Goal: Task Accomplishment & Management: Manage account settings

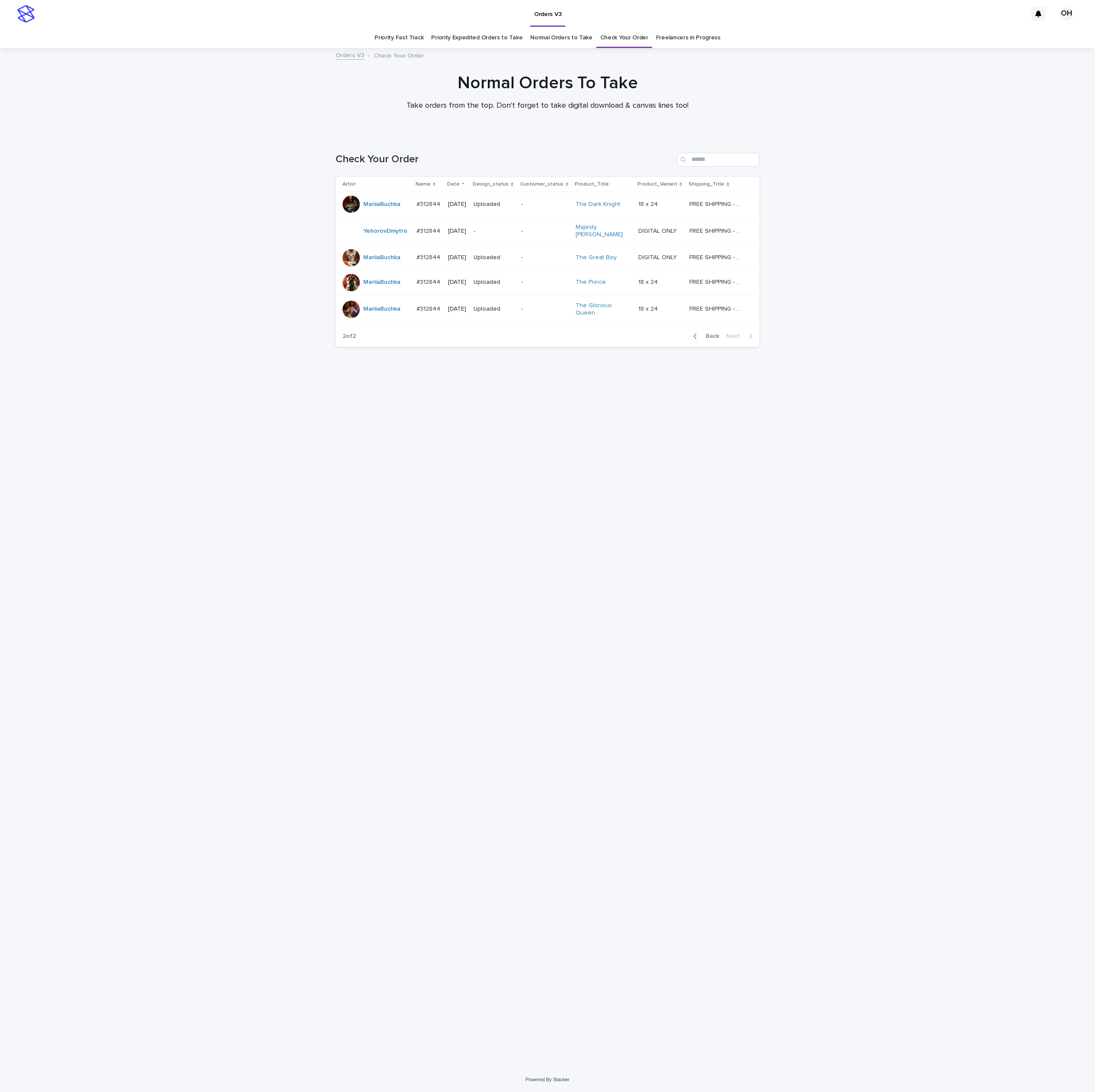
click at [716, 333] on span "Back" at bounding box center [710, 336] width 19 height 6
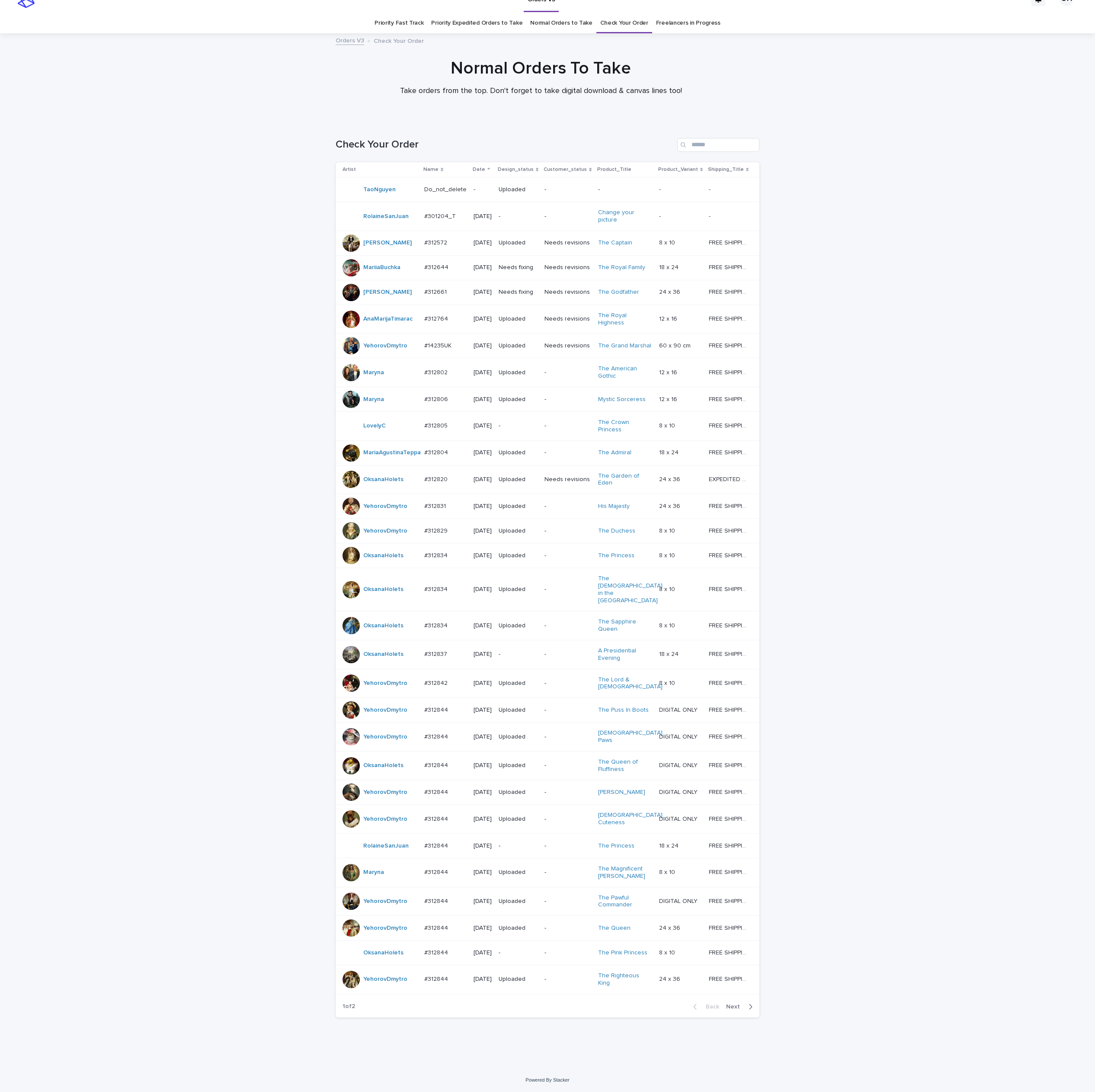
scroll to position [63, 0]
drag, startPoint x: 732, startPoint y: 1007, endPoint x: 732, endPoint y: 1002, distance: 5.0
click at [732, 1007] on span "Next" at bounding box center [735, 1007] width 19 height 6
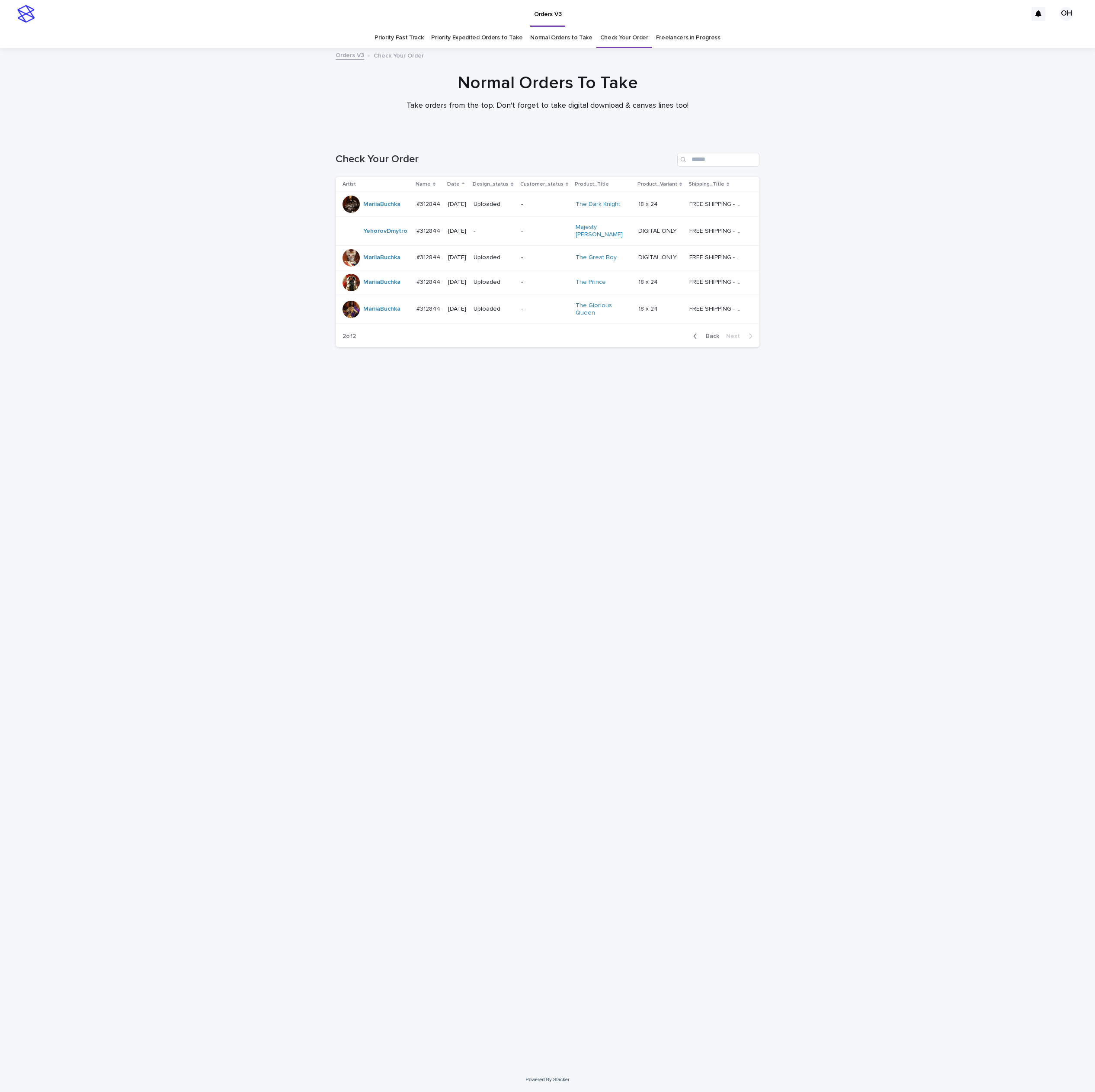
click at [752, 843] on div "Loading... Saving… Loading... Saving… Check Your Order Artist Name Date Design_…" at bounding box center [548, 591] width 433 height 911
click at [347, 253] on div at bounding box center [351, 258] width 17 height 17
click at [353, 303] on div at bounding box center [351, 310] width 17 height 17
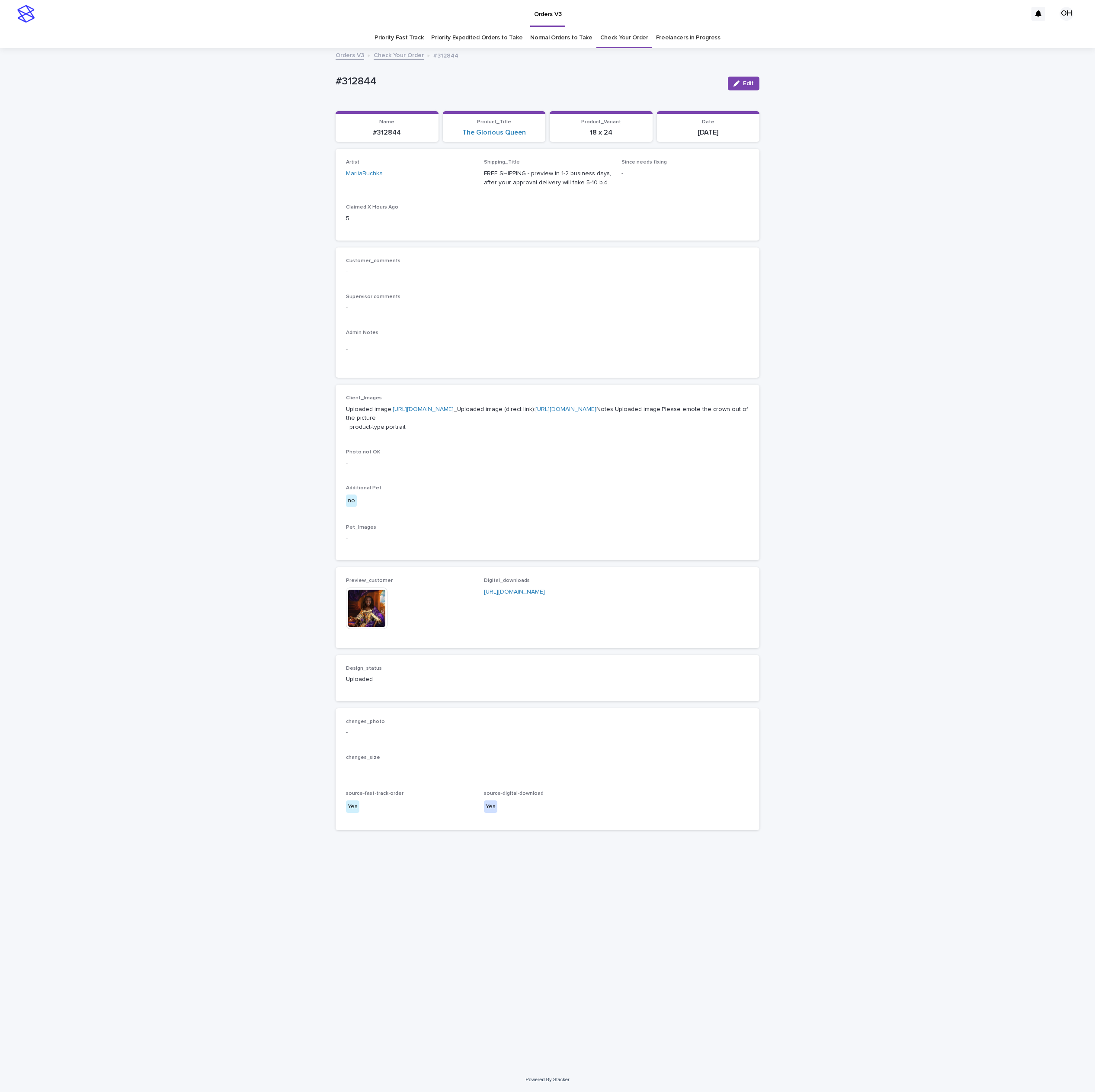
click at [363, 630] on img at bounding box center [366, 608] width 41 height 41
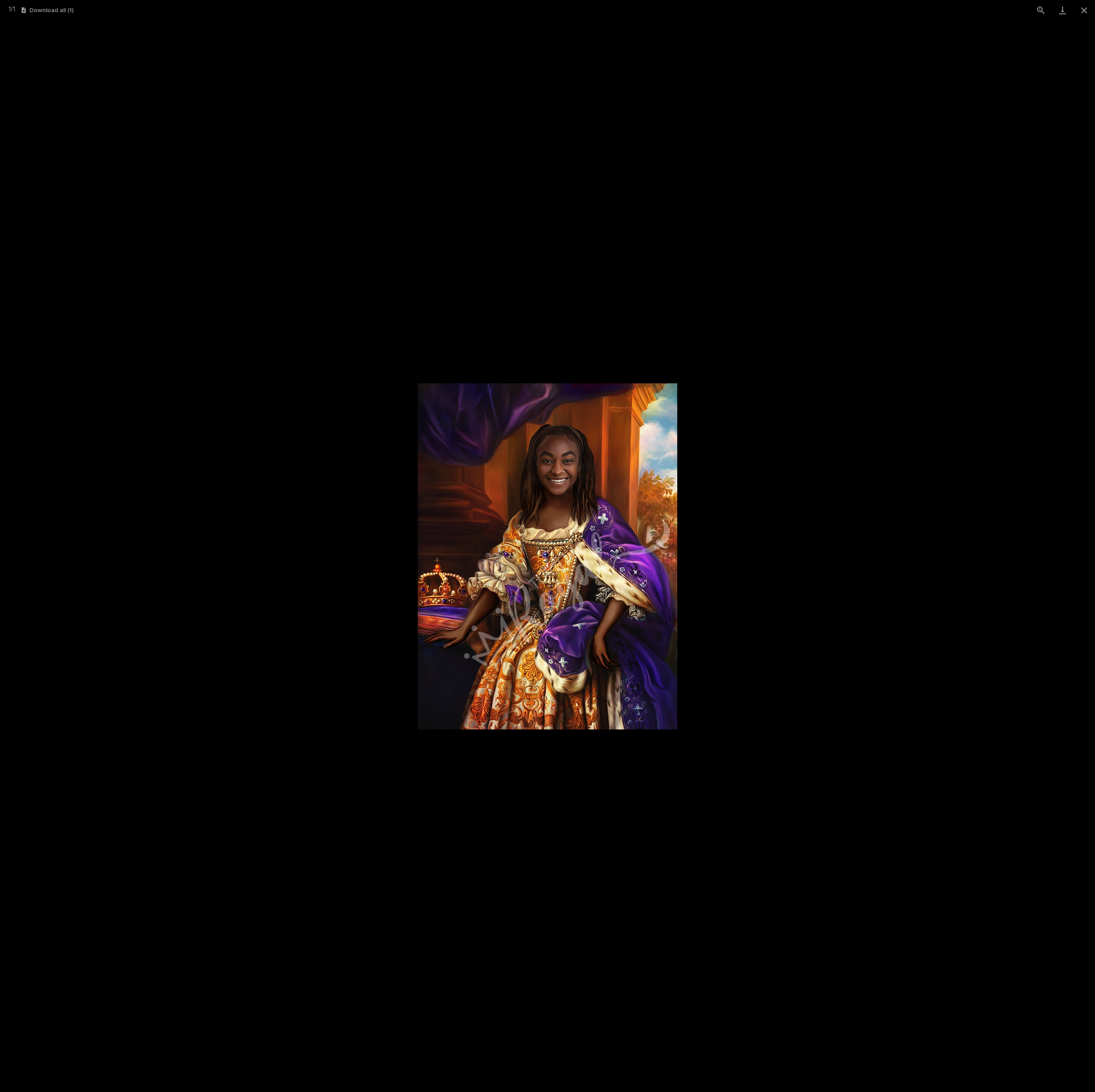
click at [866, 504] on picture at bounding box center [548, 556] width 1095 height 1072
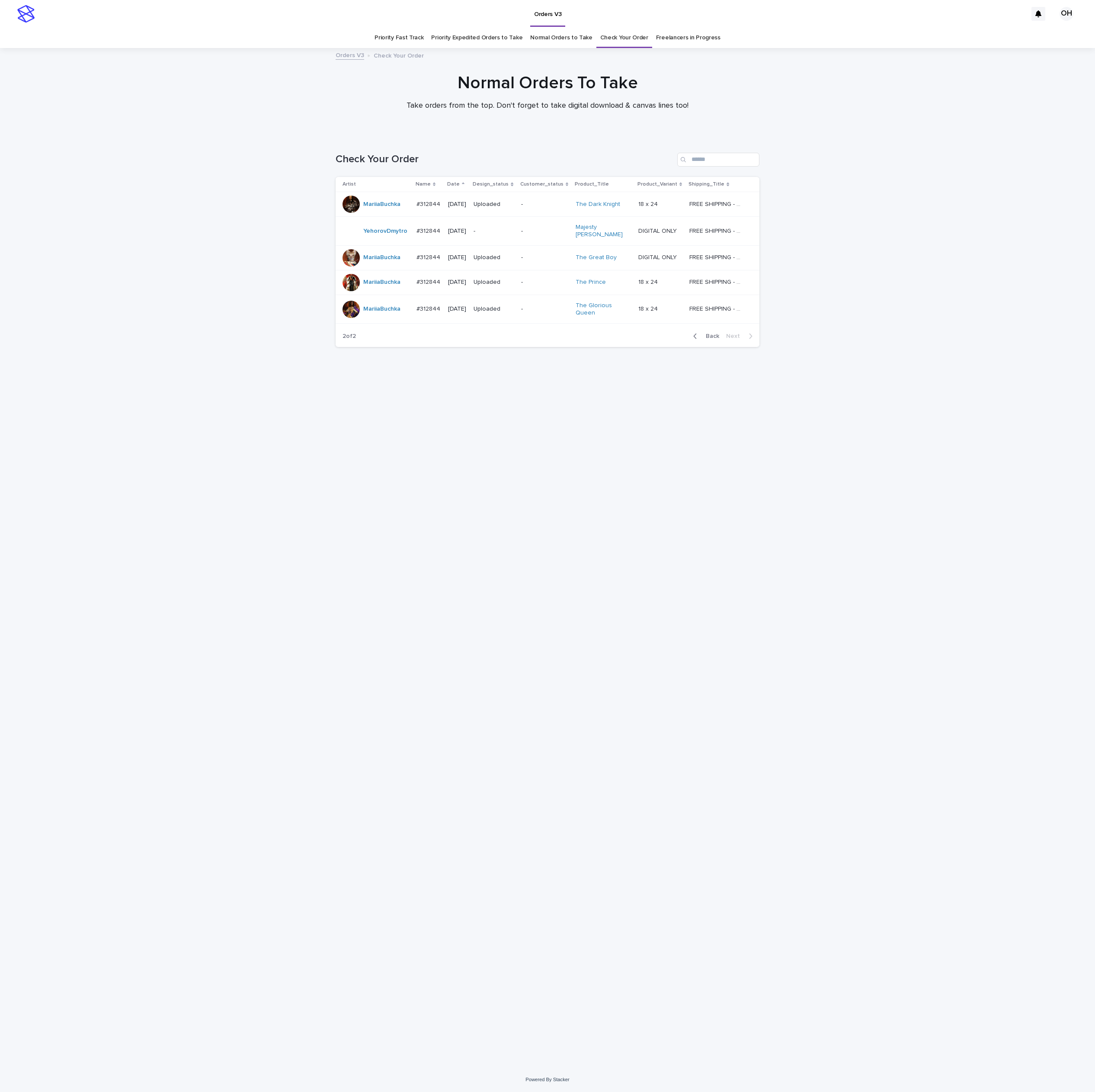
click at [350, 274] on div at bounding box center [351, 283] width 17 height 17
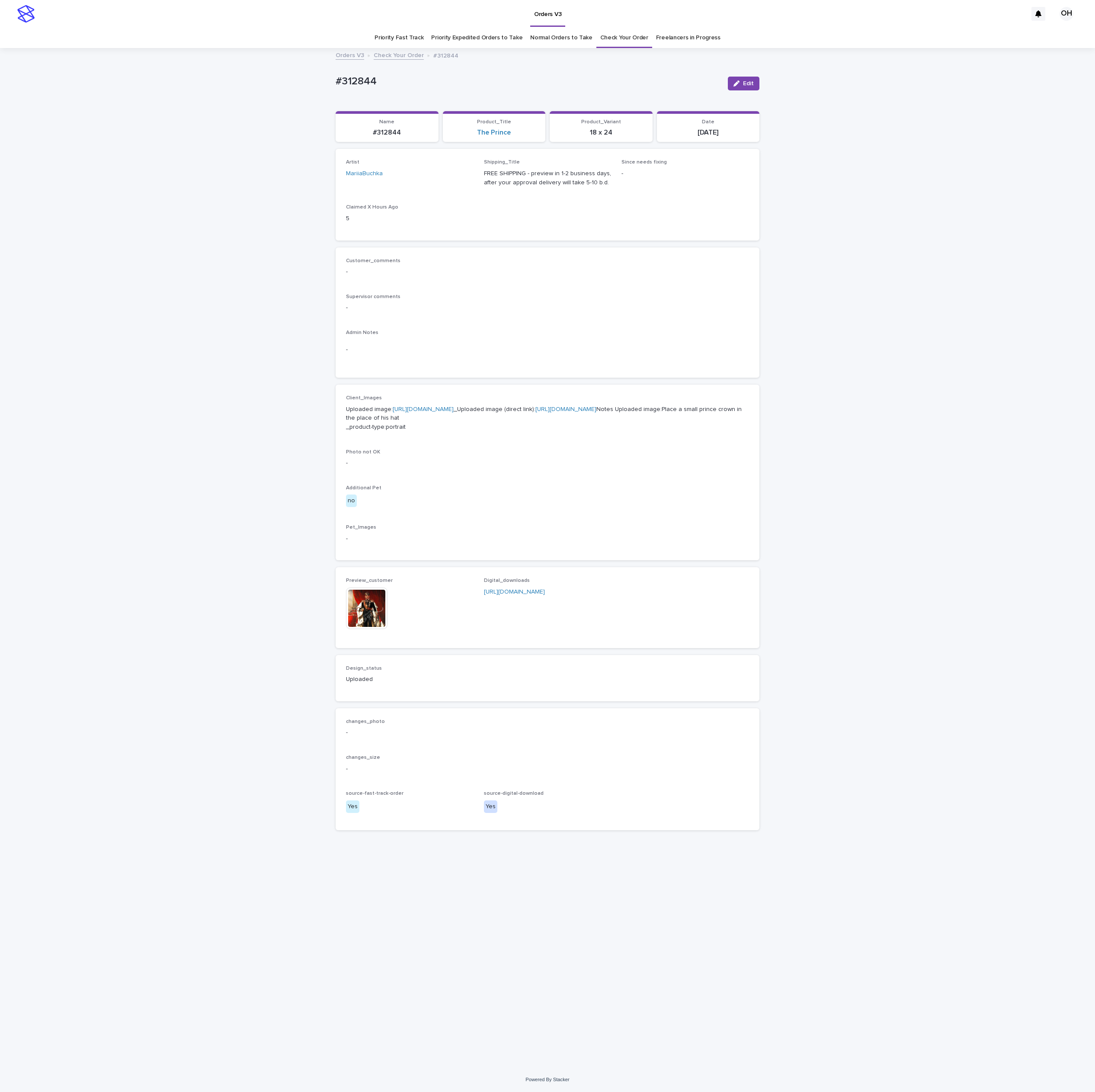
click at [367, 630] on img at bounding box center [366, 608] width 41 height 41
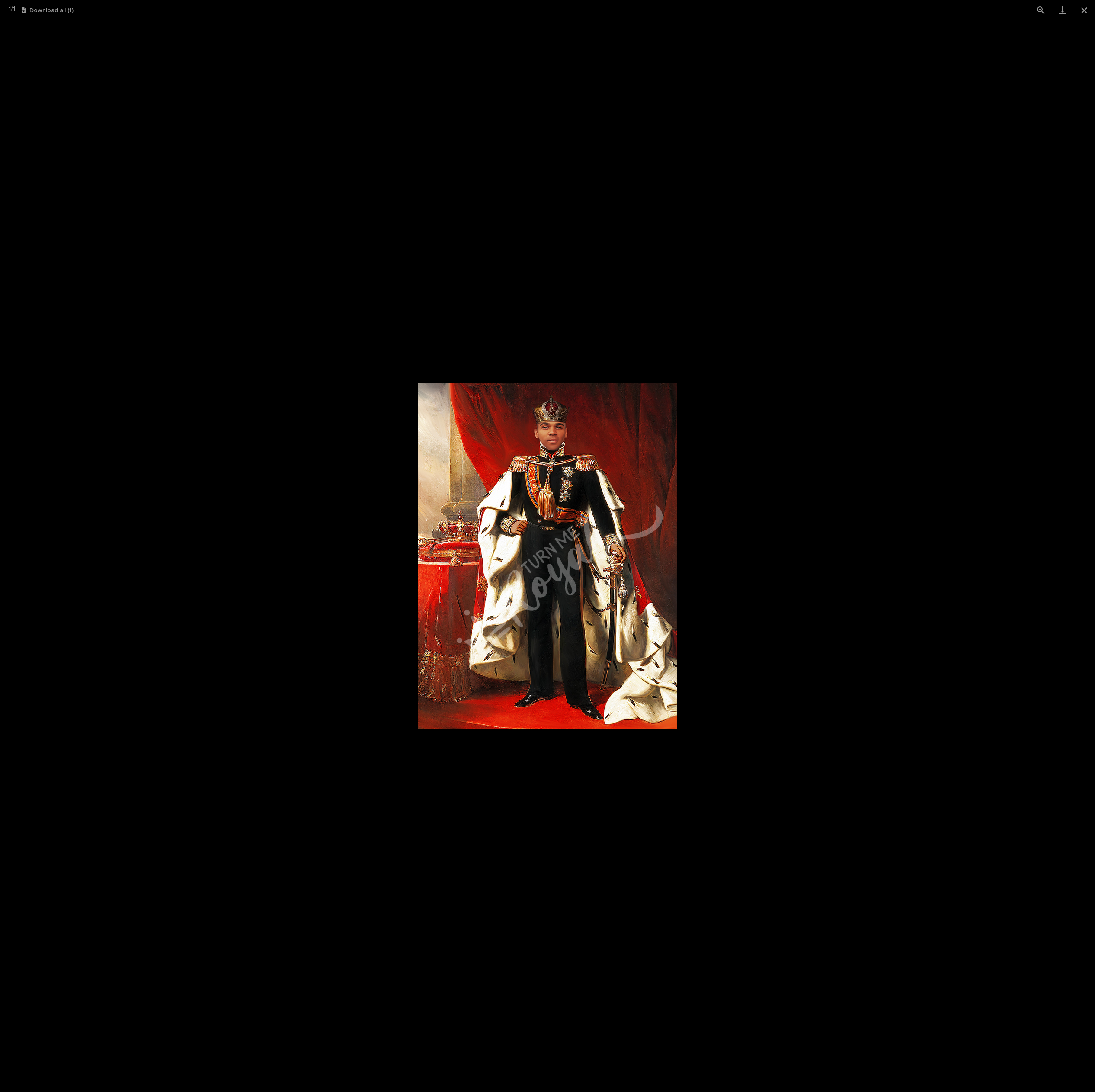
click at [767, 524] on picture at bounding box center [548, 556] width 1095 height 1072
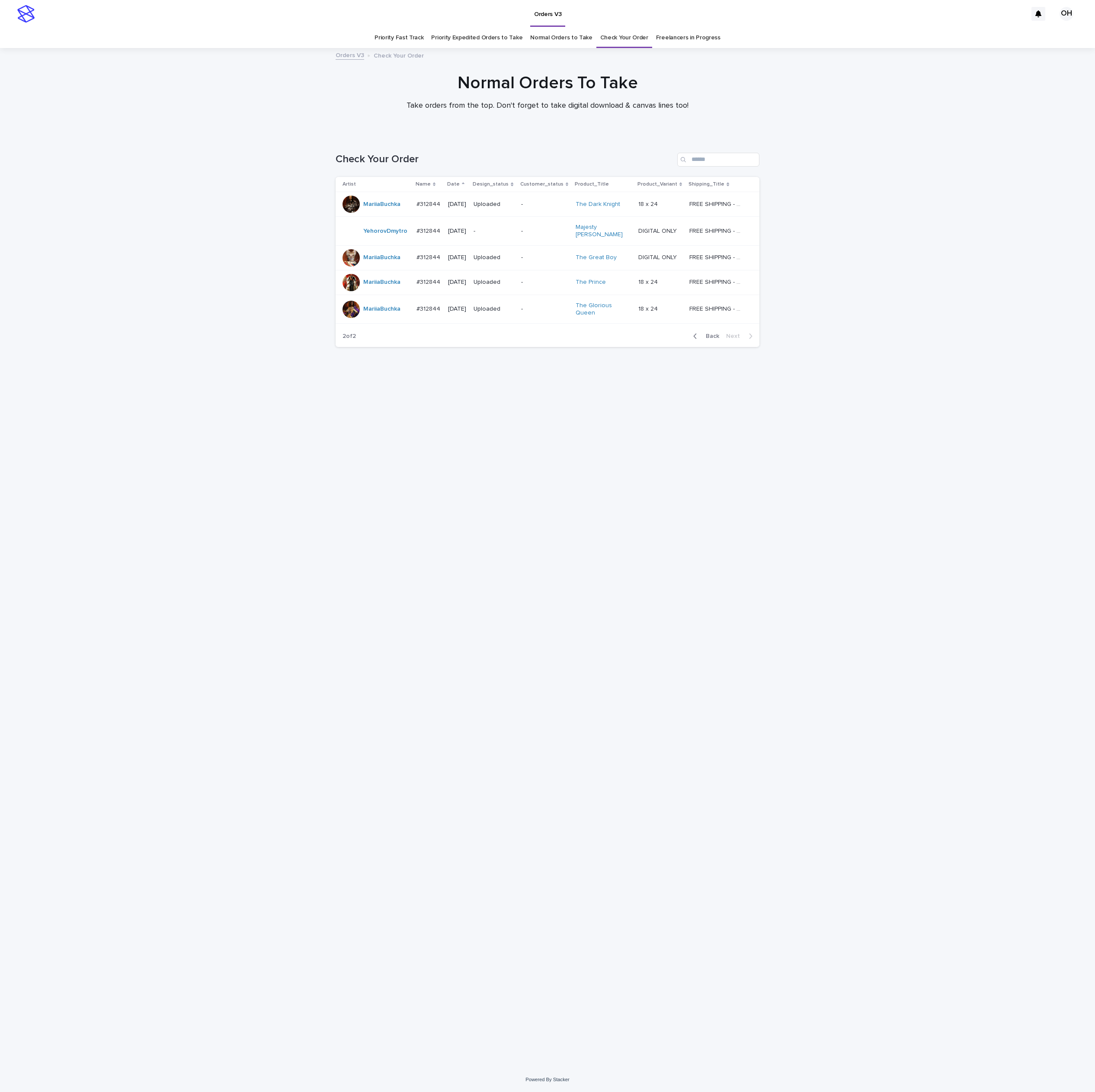
click at [345, 308] on div at bounding box center [351, 310] width 17 height 17
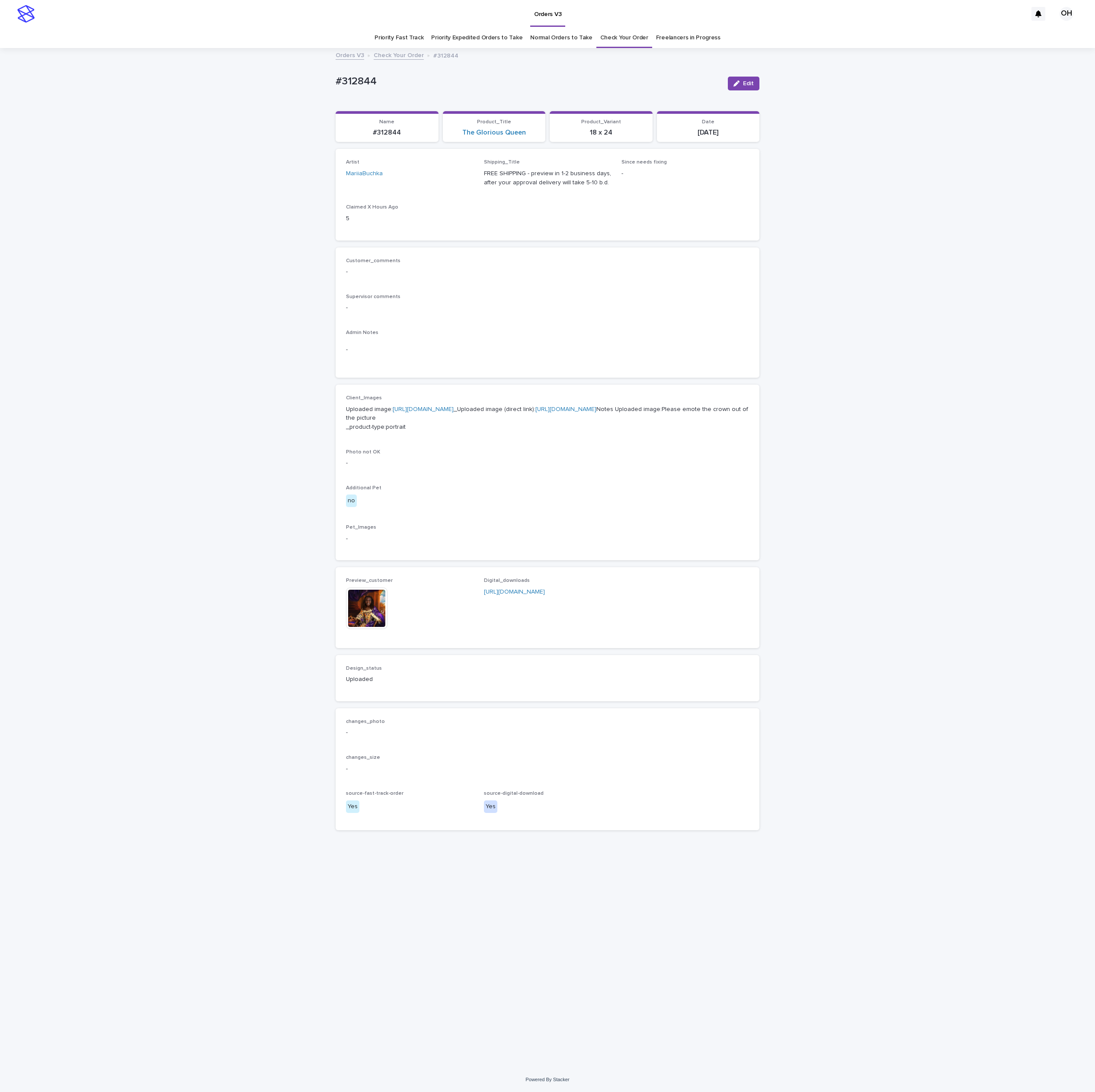
click at [356, 630] on img at bounding box center [366, 608] width 41 height 41
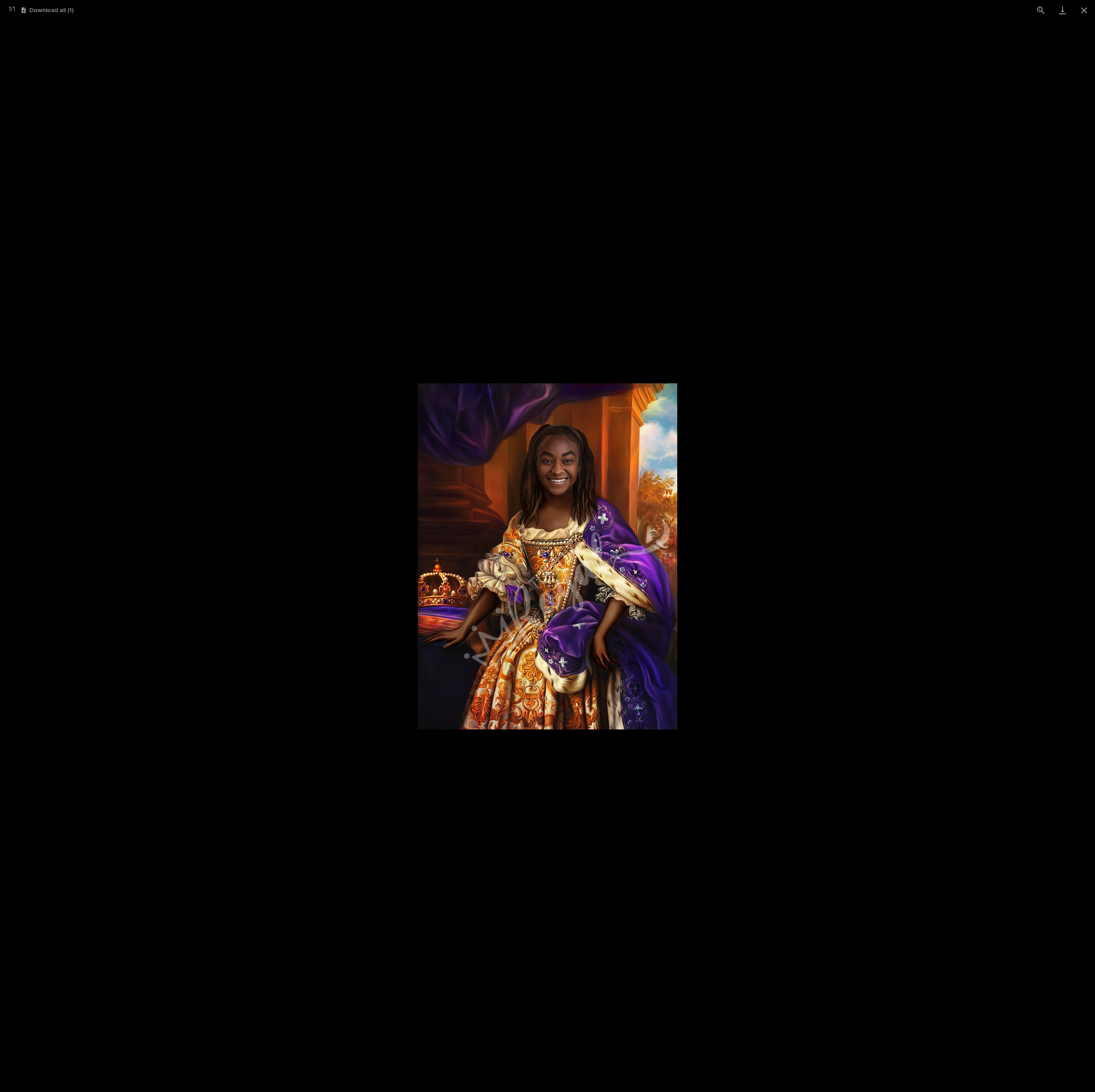
click at [786, 494] on picture at bounding box center [548, 556] width 1095 height 1072
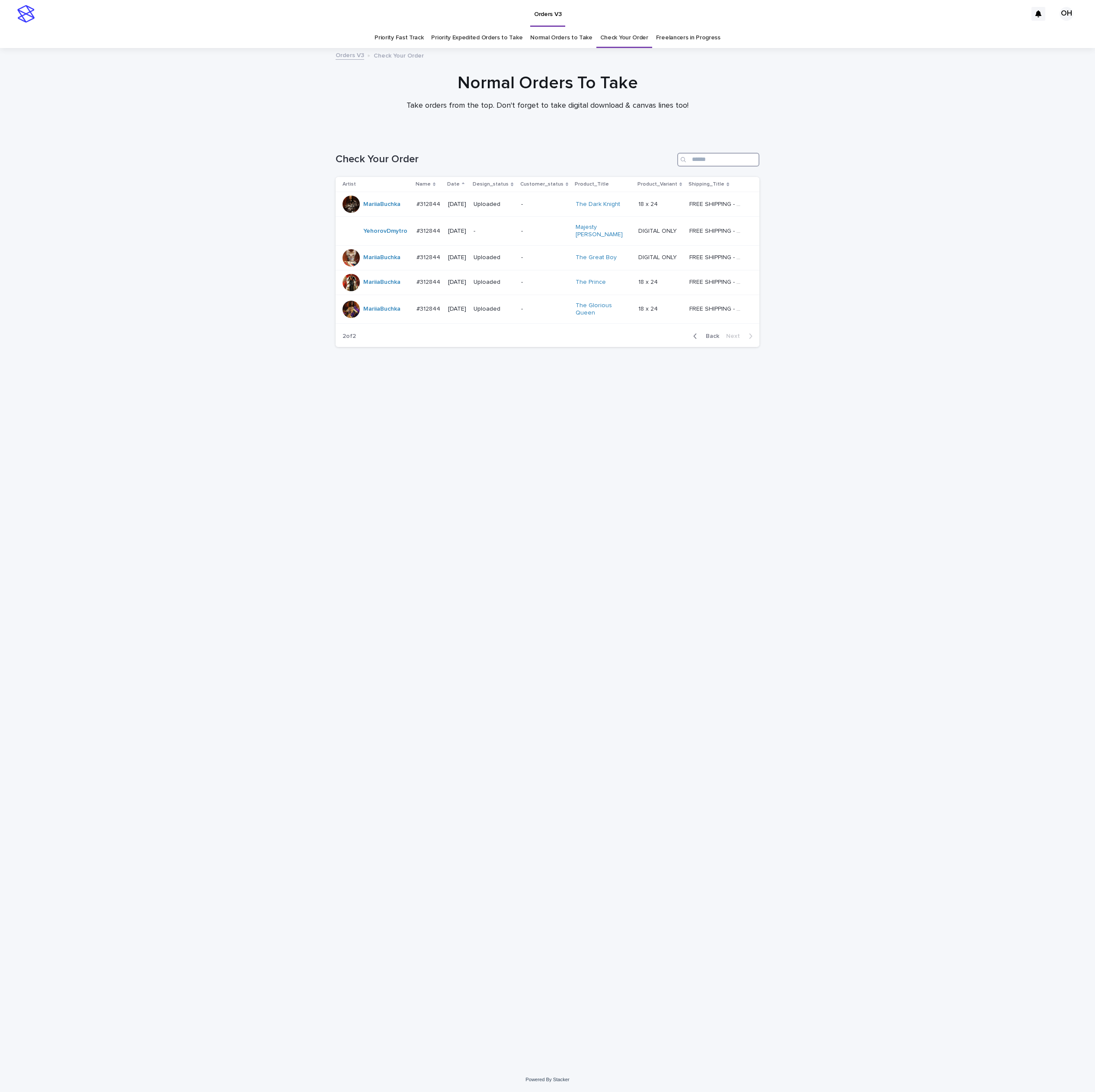
click at [730, 154] on input "Search" at bounding box center [718, 160] width 82 height 14
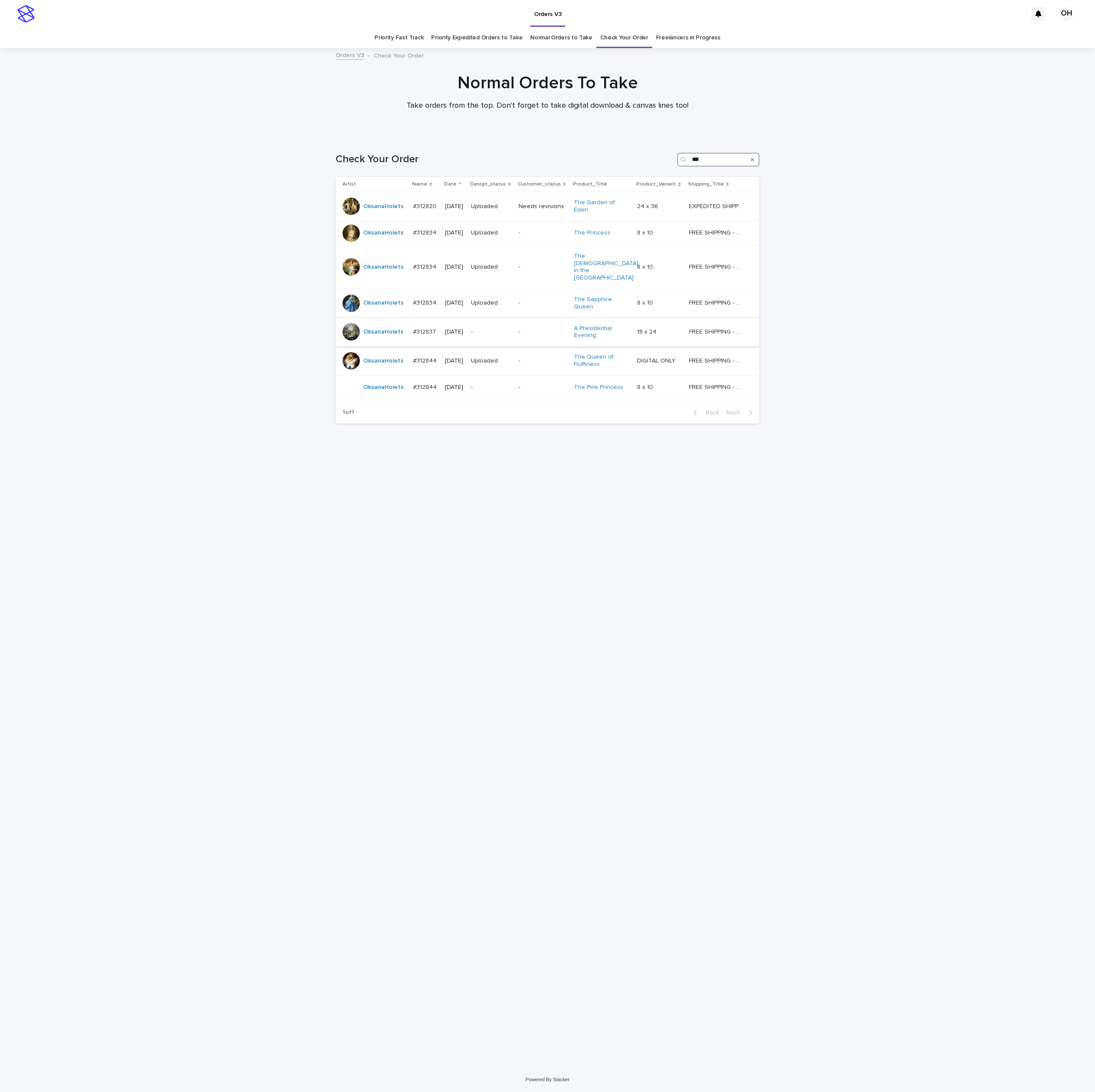
type input "***"
click at [431, 327] on p "#312837" at bounding box center [425, 331] width 25 height 9
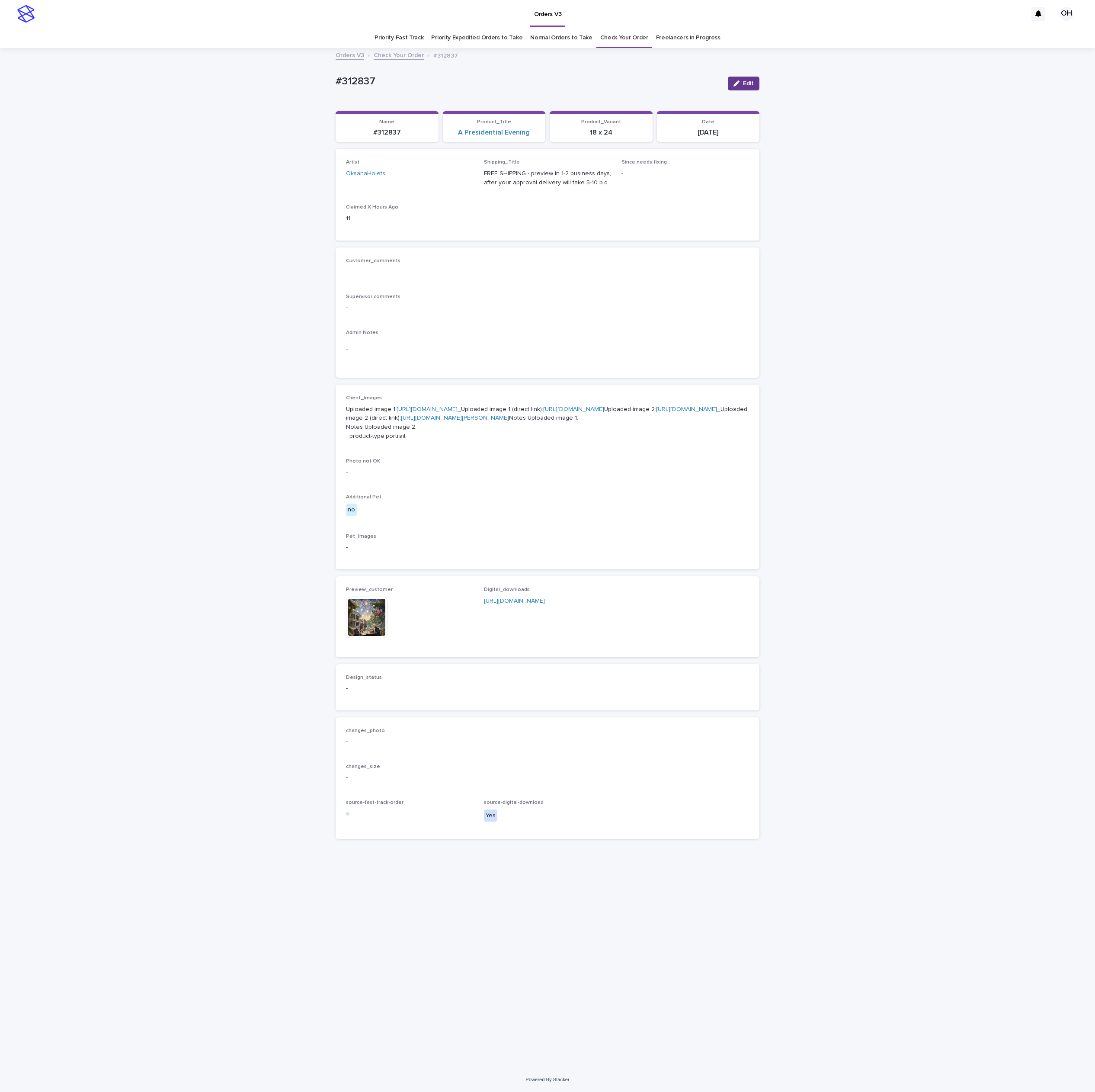
click at [749, 79] on button "Edit" at bounding box center [743, 84] width 32 height 14
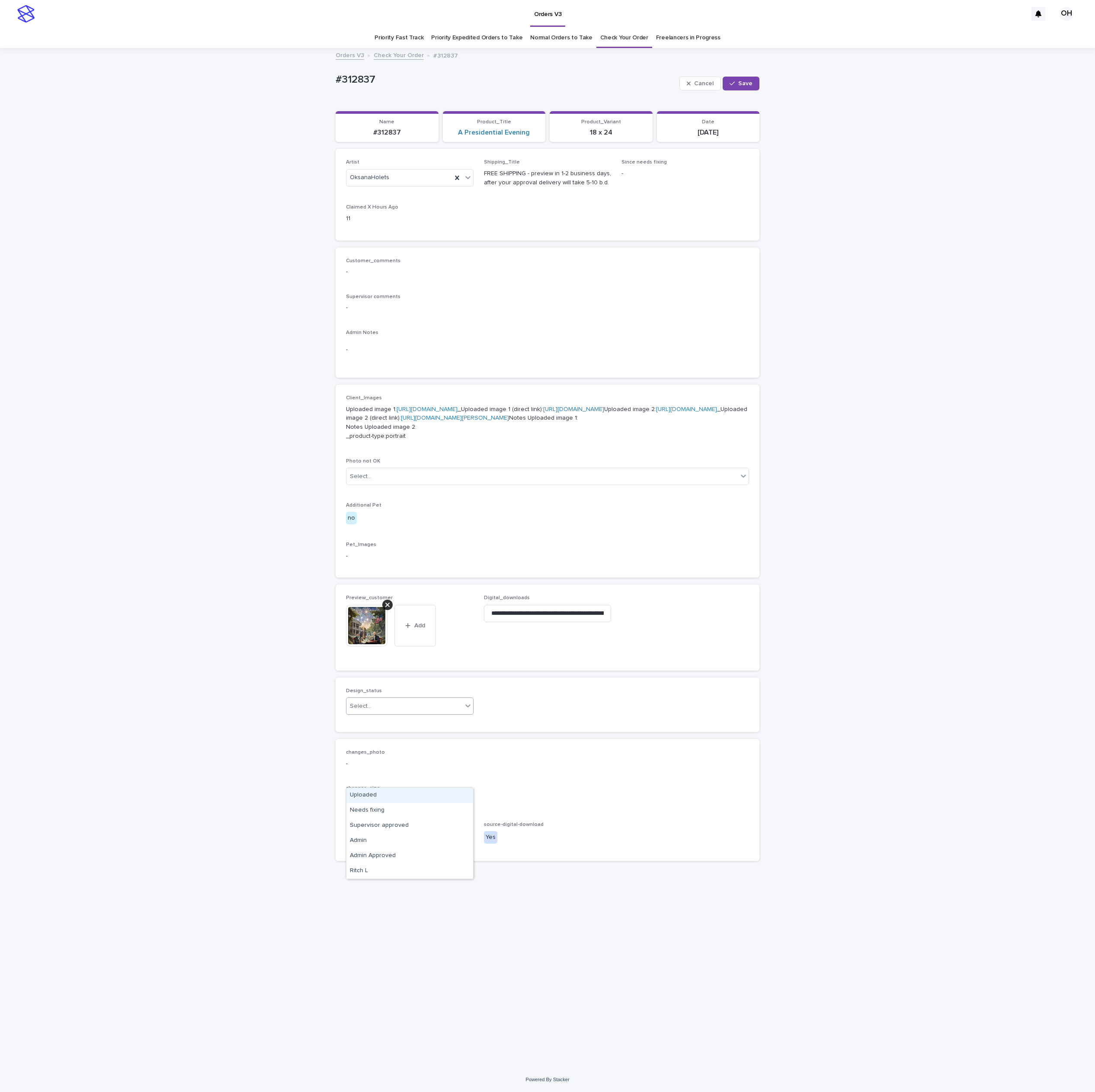
drag, startPoint x: 420, startPoint y: 772, endPoint x: 415, endPoint y: 778, distance: 7.8
click at [417, 713] on div "Select..." at bounding box center [404, 706] width 116 height 15
click at [406, 791] on div "Uploaded" at bounding box center [410, 796] width 127 height 16
click at [754, 76] on div "Cancel Save" at bounding box center [719, 84] width 80 height 35
click at [744, 79] on button "Save" at bounding box center [741, 84] width 37 height 14
